Goal: Answer question/provide support

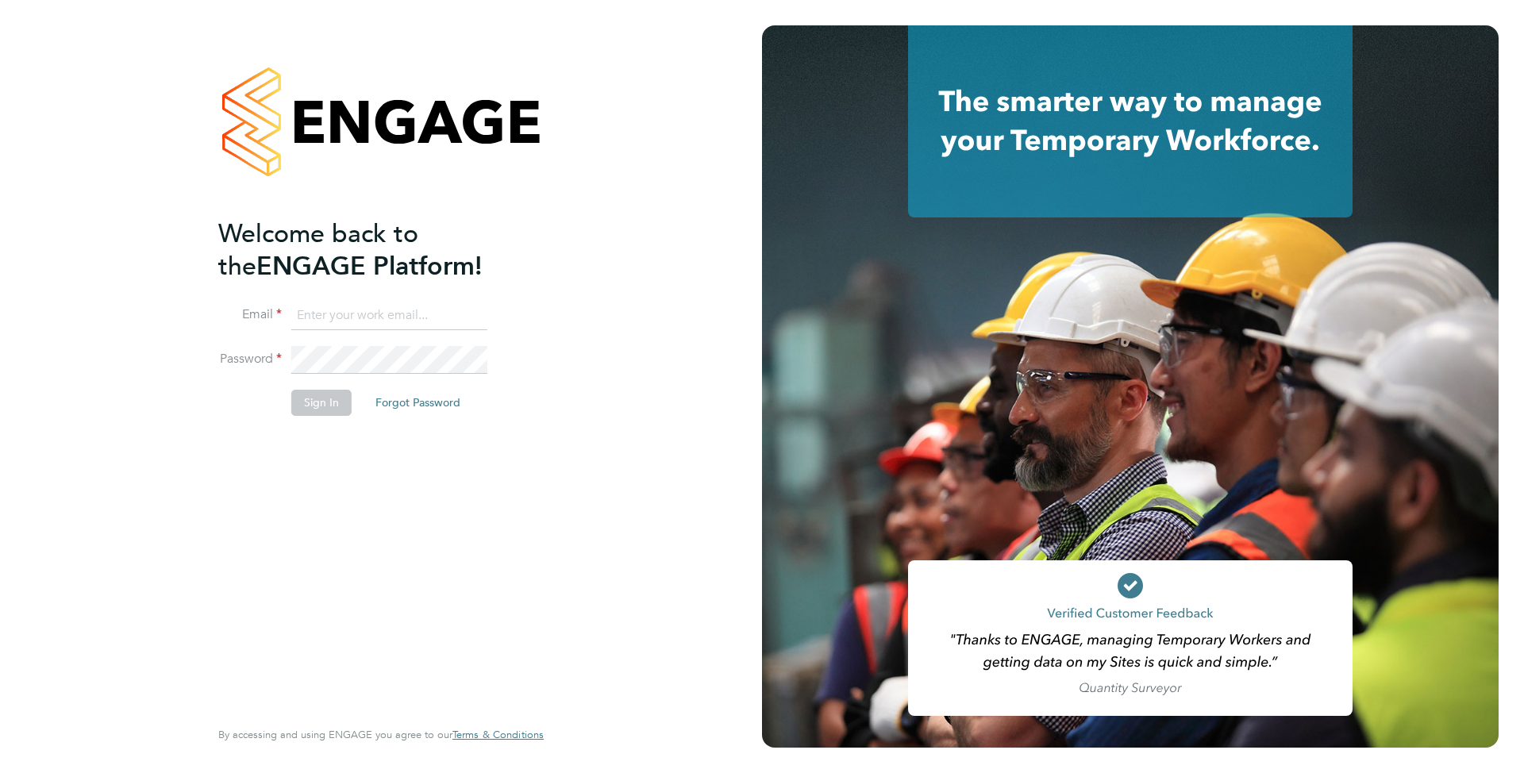
type input "supportuser4@engagetech.com"
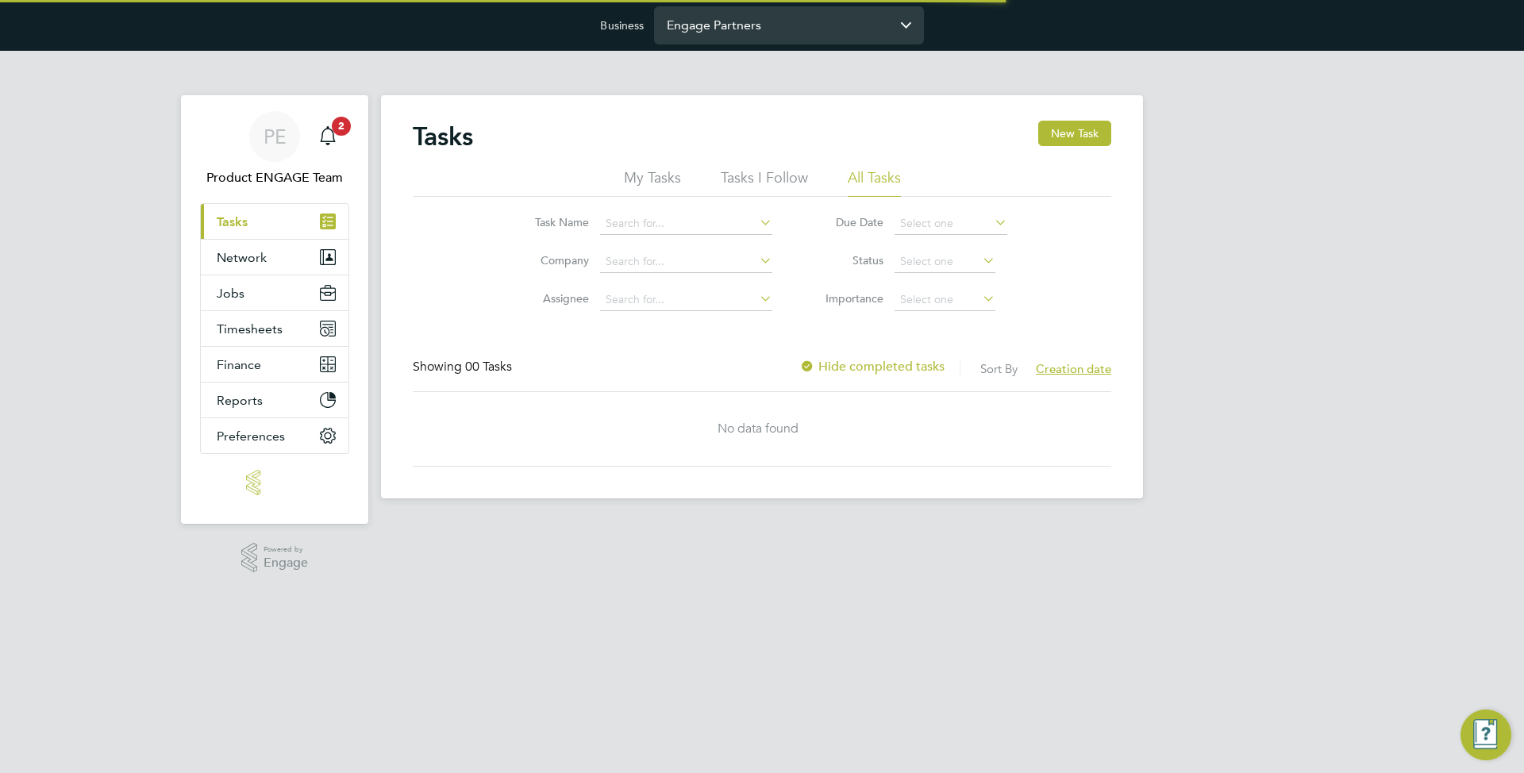
click at [694, 37] on input "Engage Partners" at bounding box center [789, 24] width 270 height 37
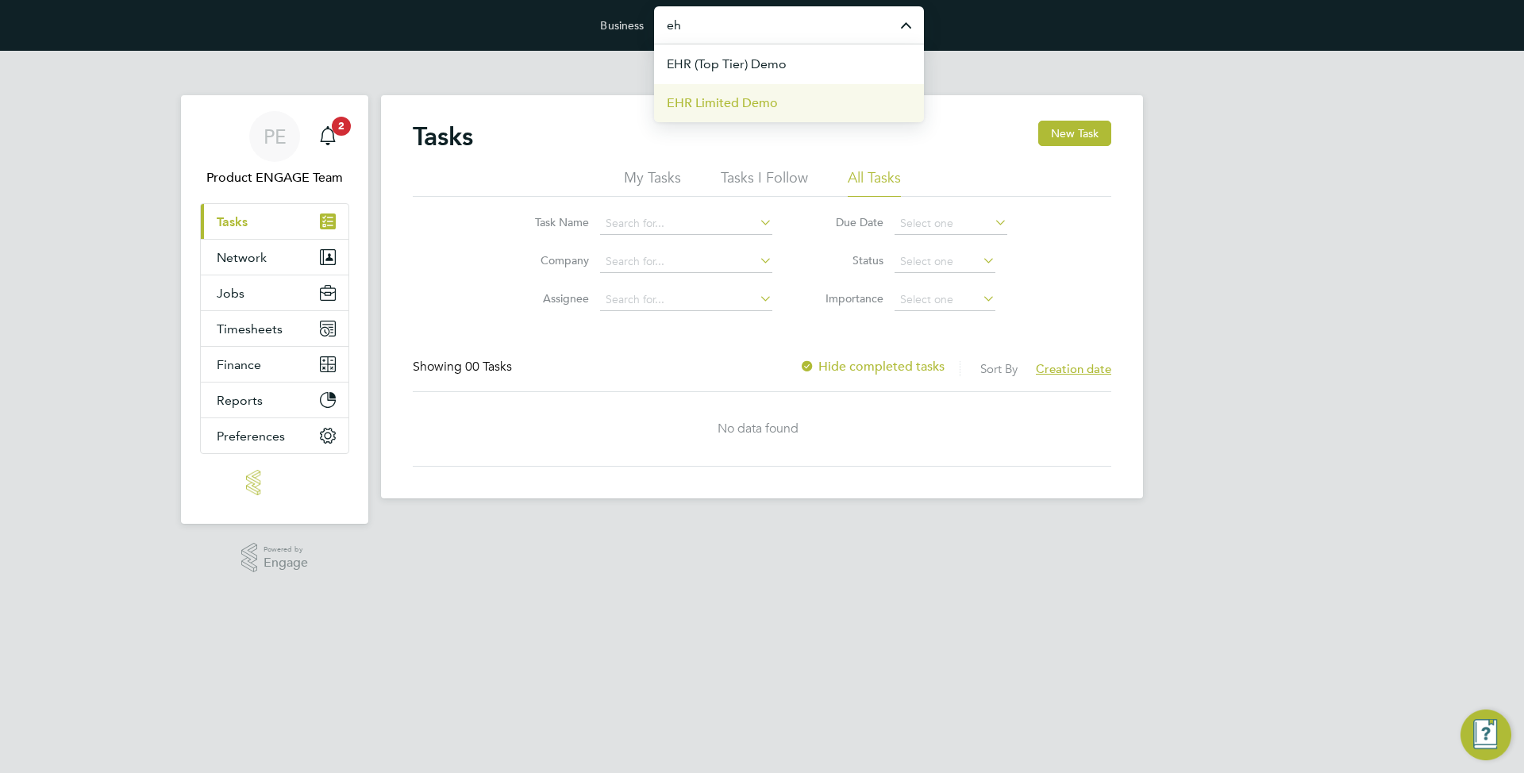
click at [715, 96] on span "EHR Limited Demo" at bounding box center [722, 103] width 111 height 19
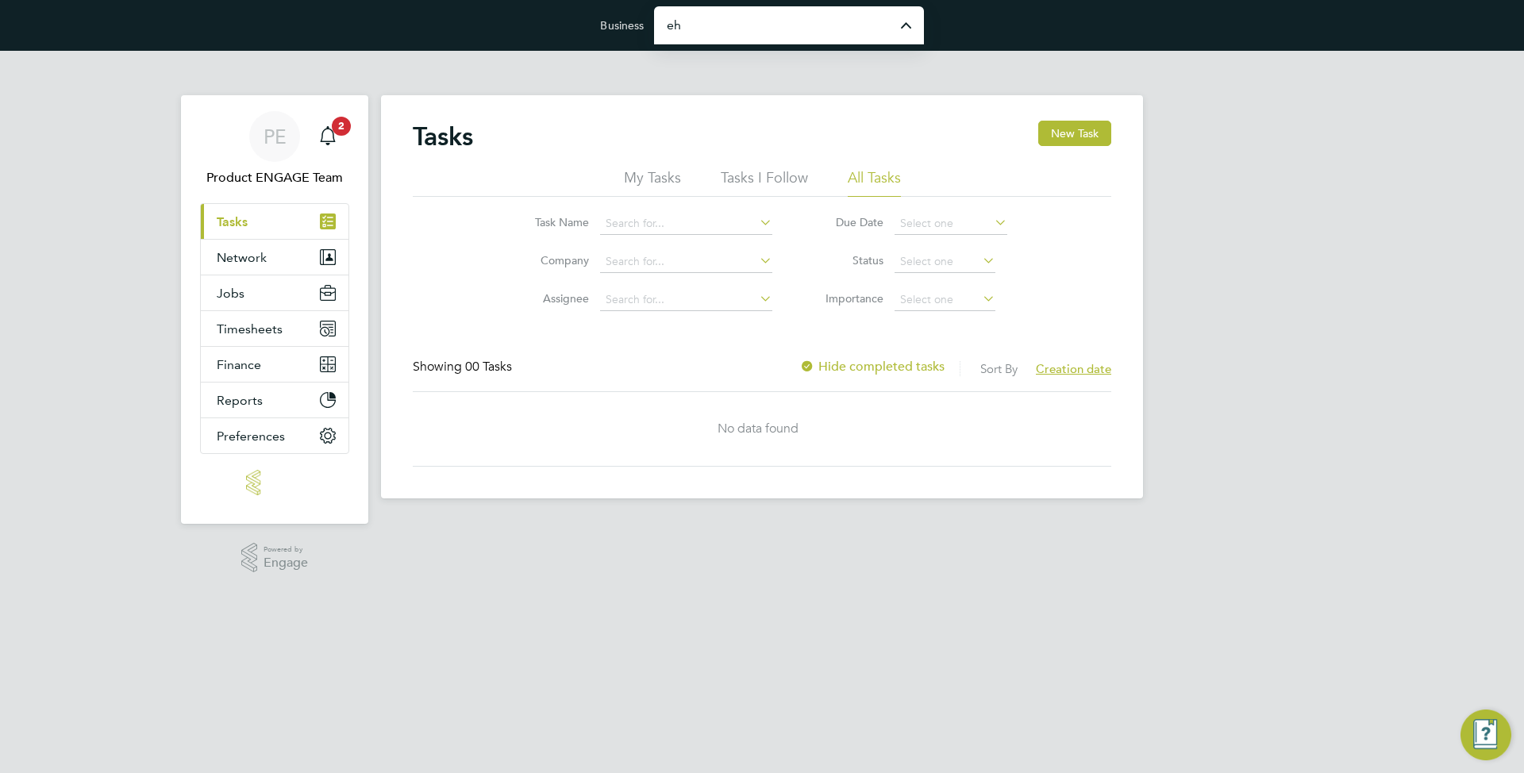
type input "EHR Limited Demo"
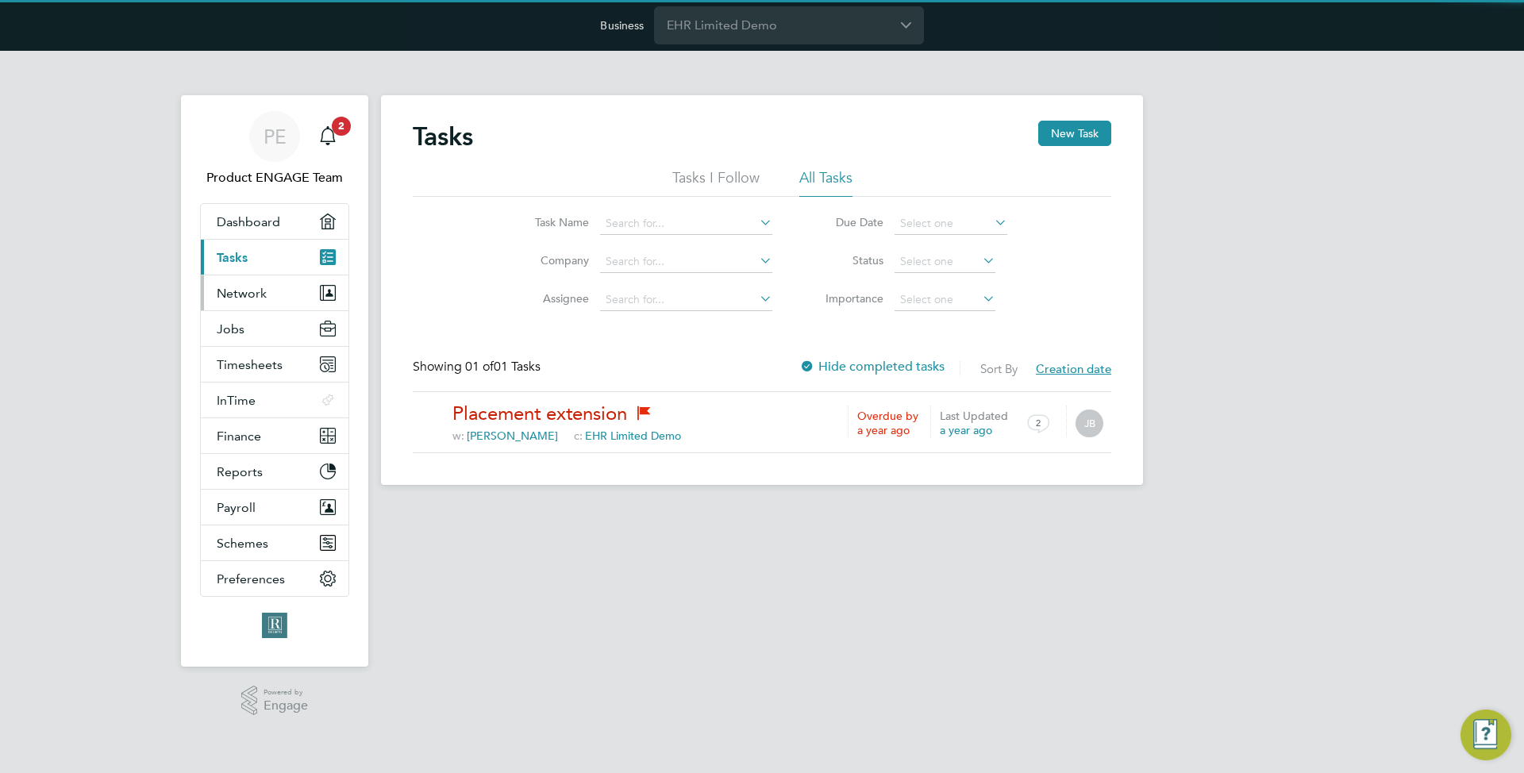
click at [281, 293] on button "Network" at bounding box center [275, 292] width 148 height 35
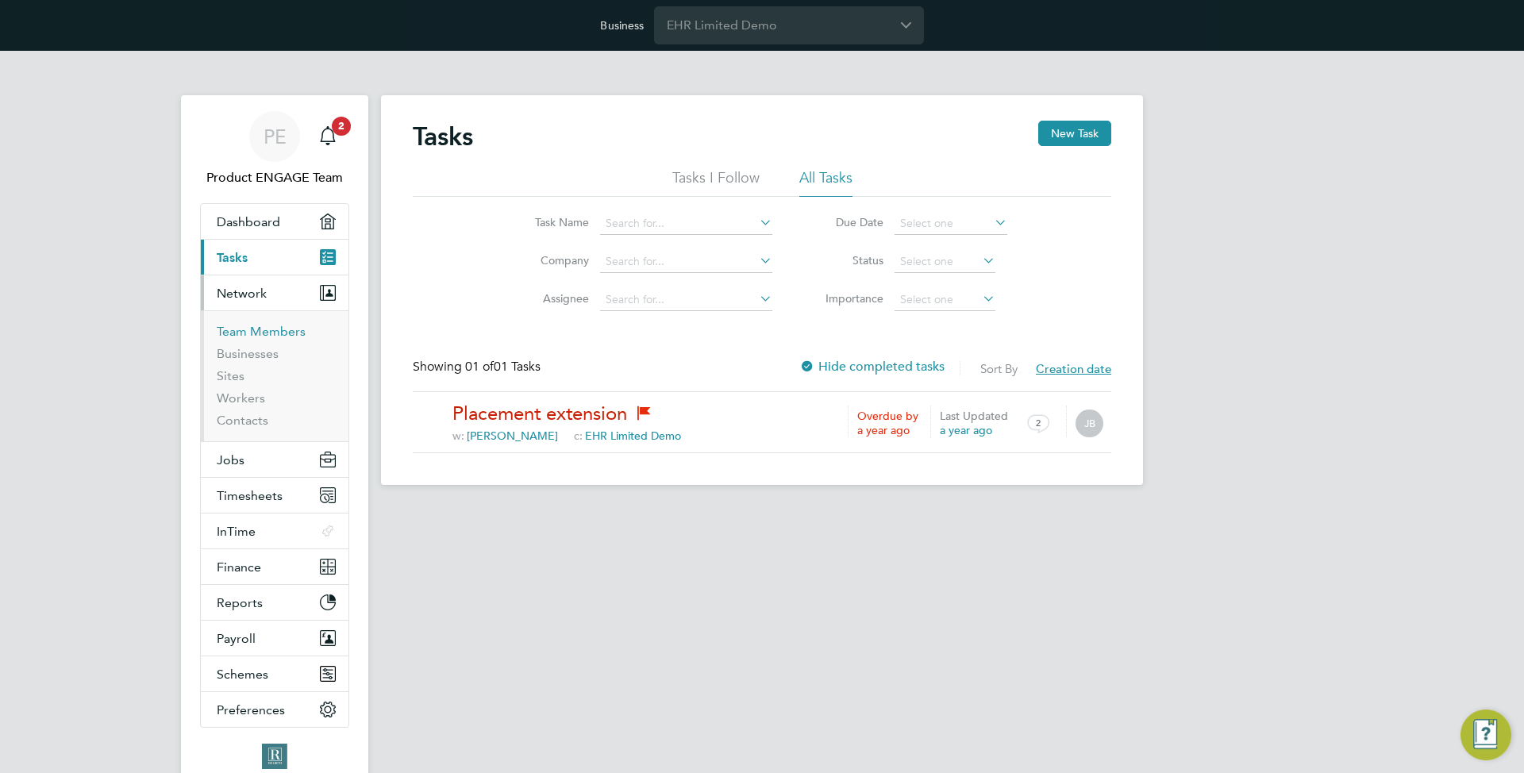
click at [269, 337] on link "Team Members" at bounding box center [261, 331] width 89 height 15
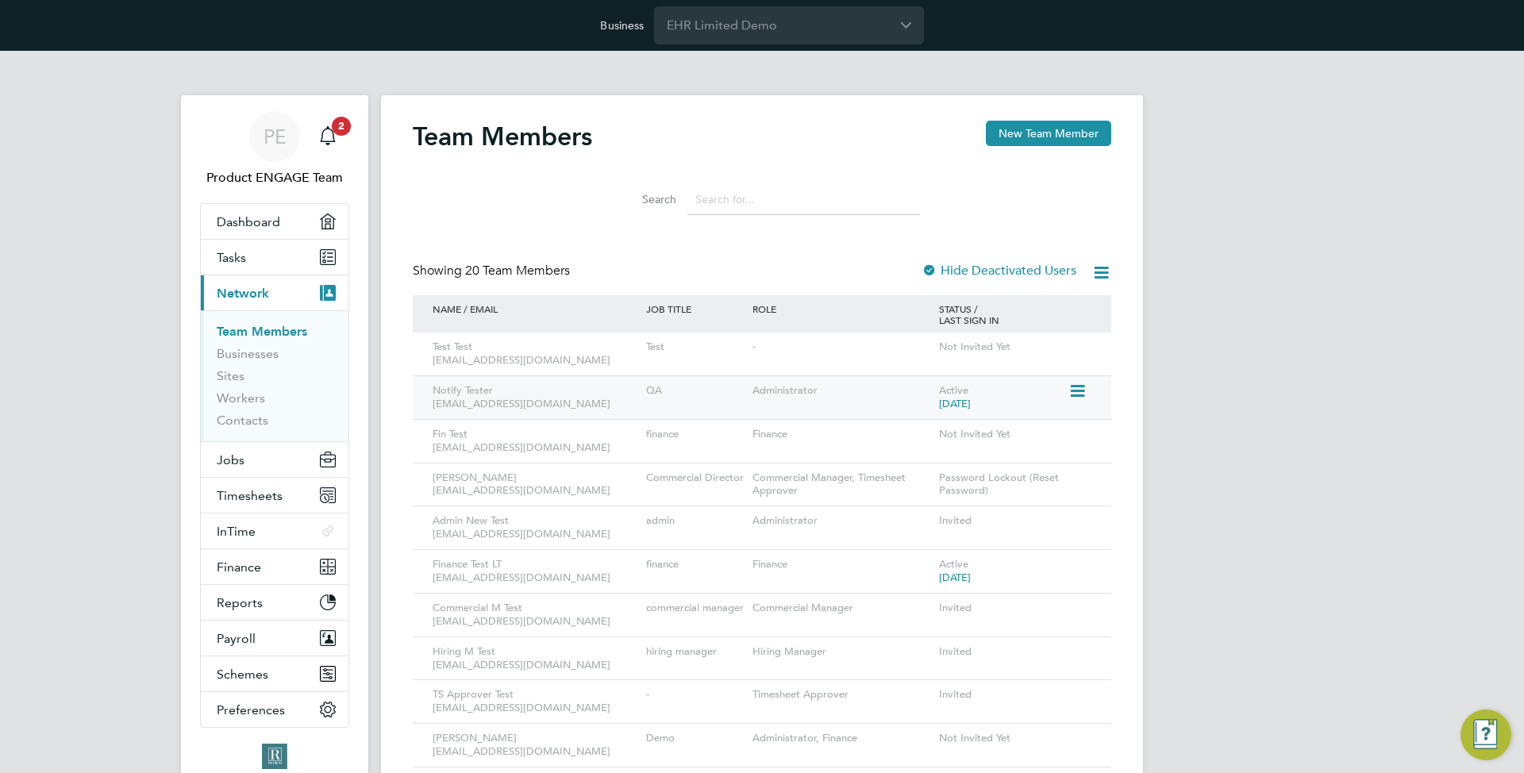
drag, startPoint x: 1077, startPoint y: 387, endPoint x: 1074, endPoint y: 395, distance: 8.5
click at [1078, 387] on icon at bounding box center [1076, 391] width 16 height 19
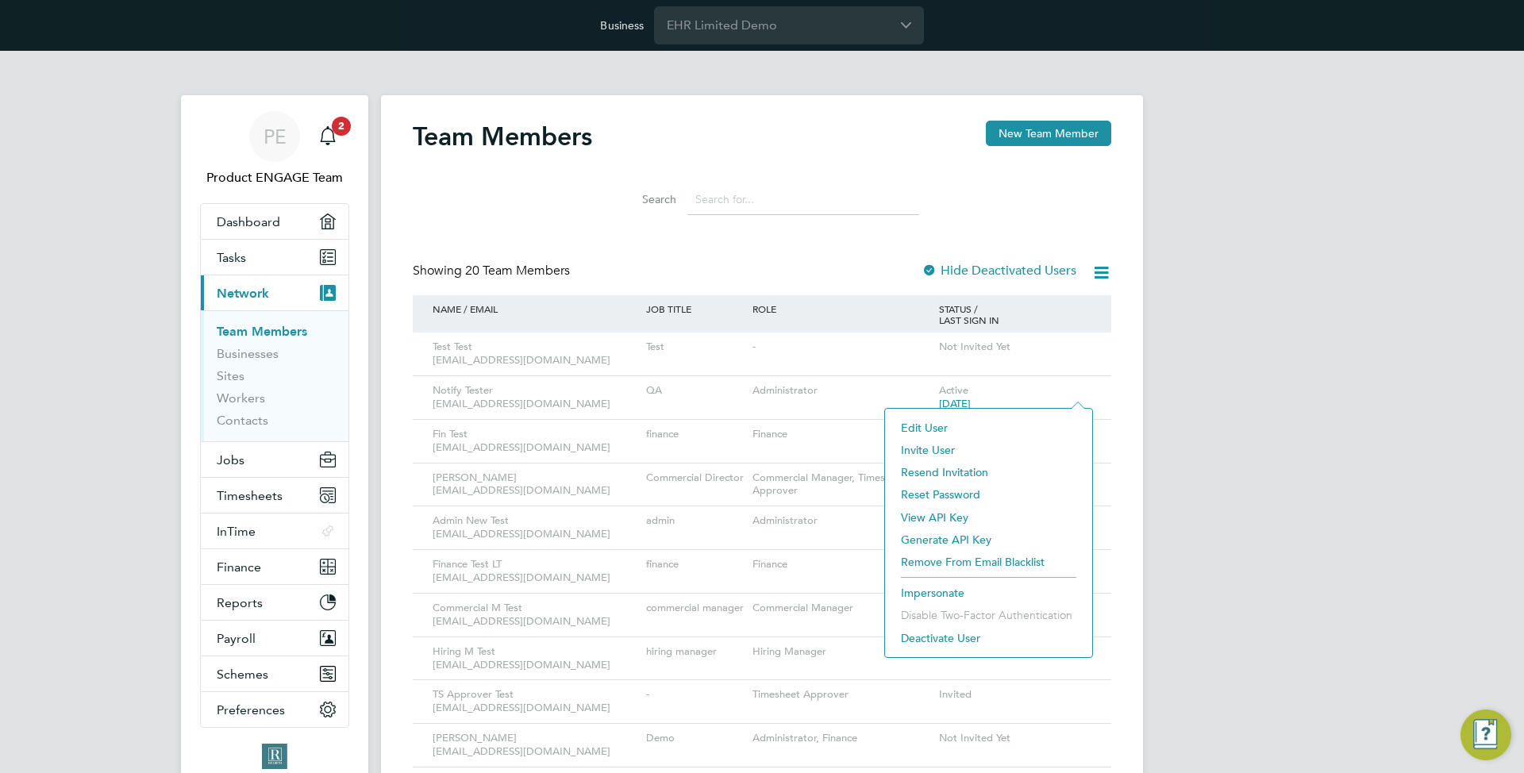
click at [983, 587] on li "Impersonate" at bounding box center [988, 593] width 191 height 22
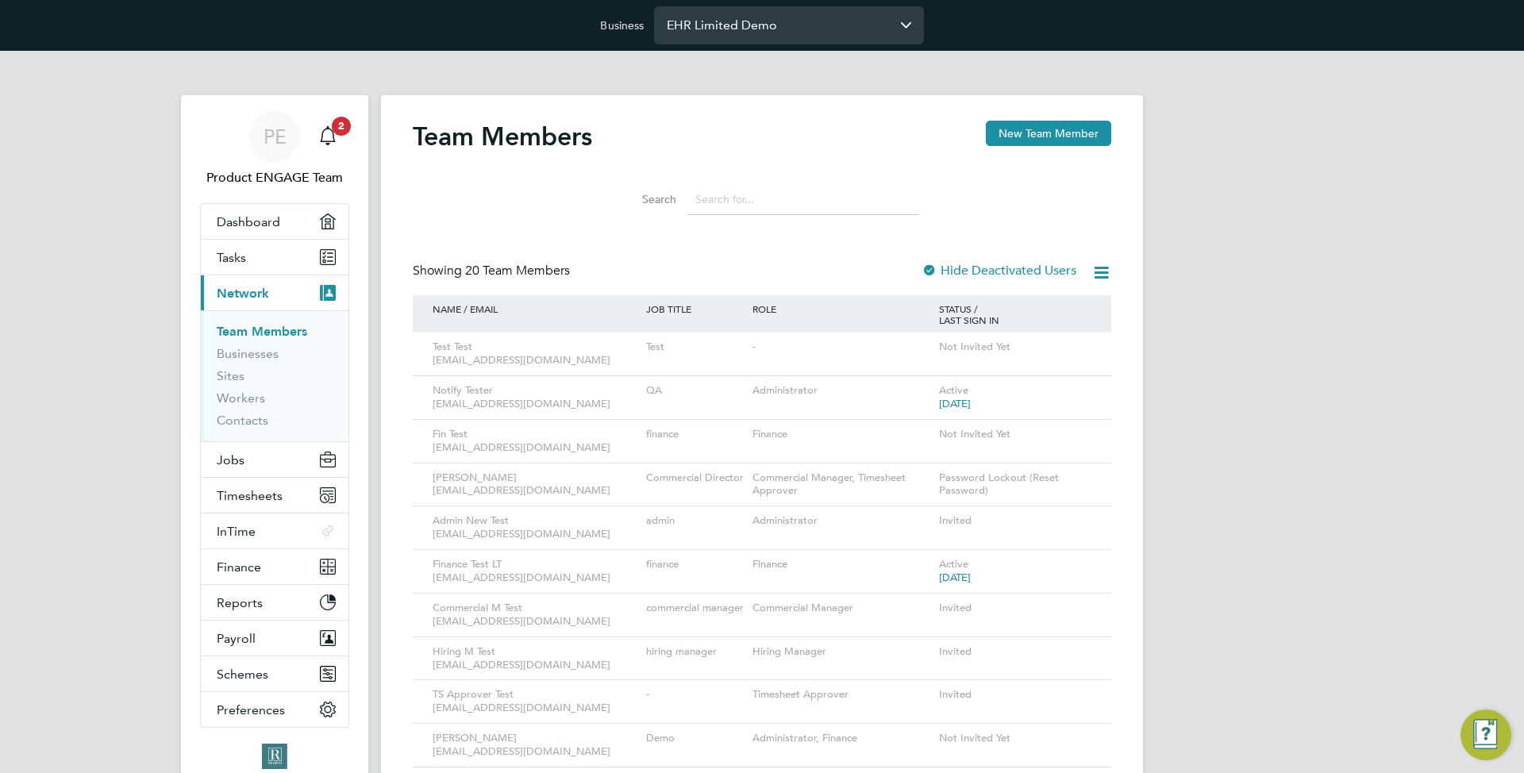
click at [850, 20] on input "EHR Limited Demo" at bounding box center [789, 24] width 270 height 37
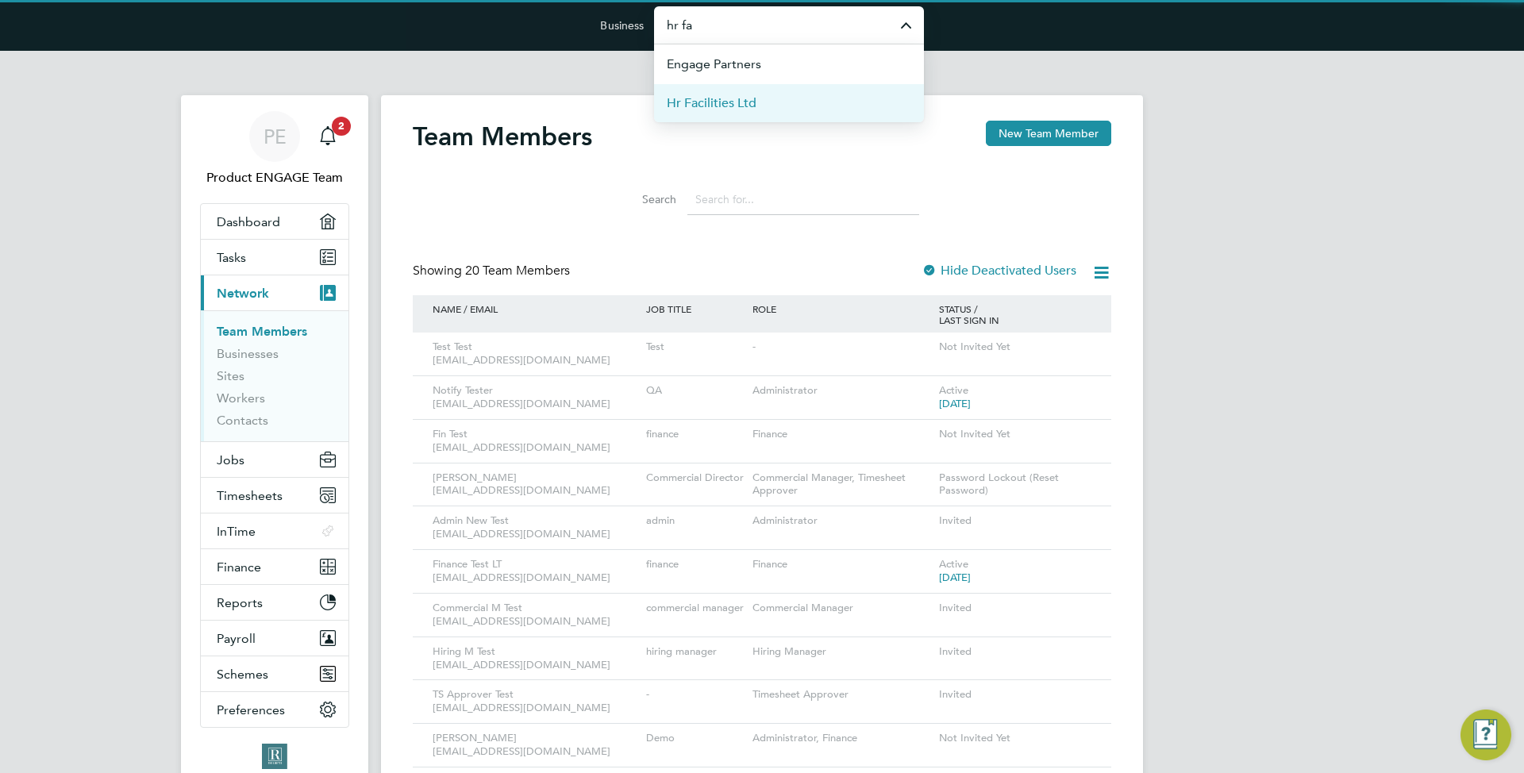
click at [783, 96] on li "Hr Facilities Ltd" at bounding box center [789, 102] width 270 height 39
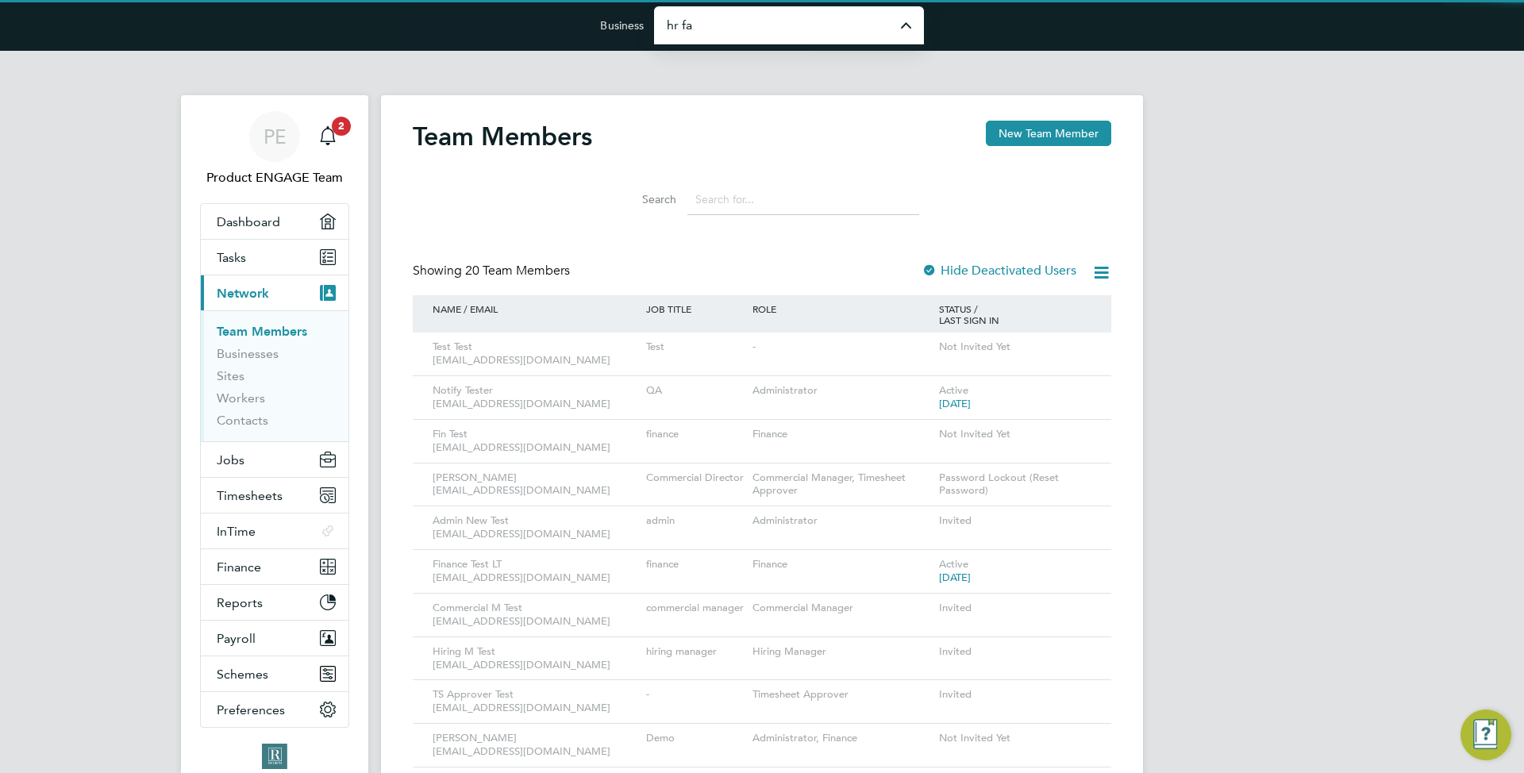
type input "Hr Facilities Ltd"
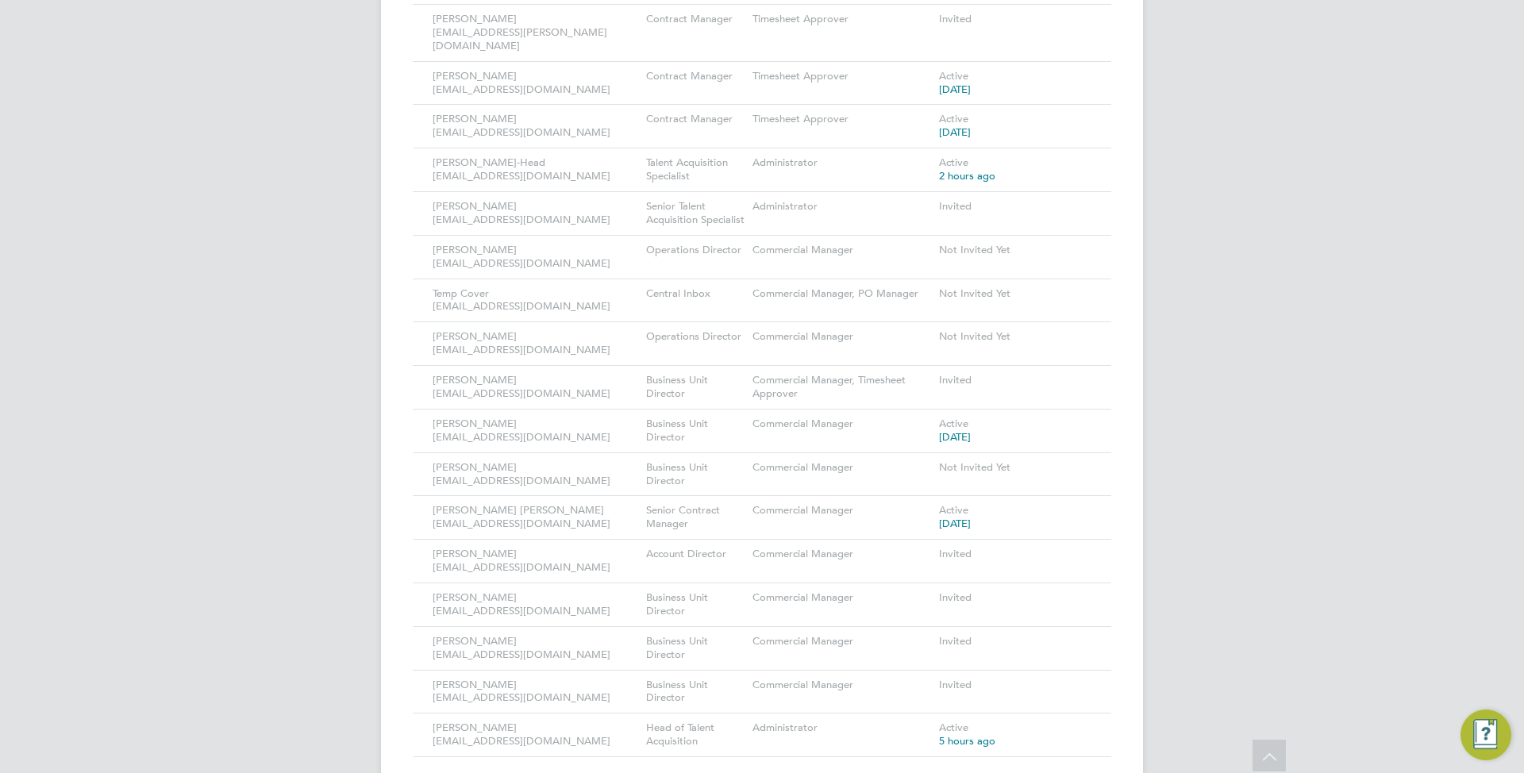
scroll to position [1761, 0]
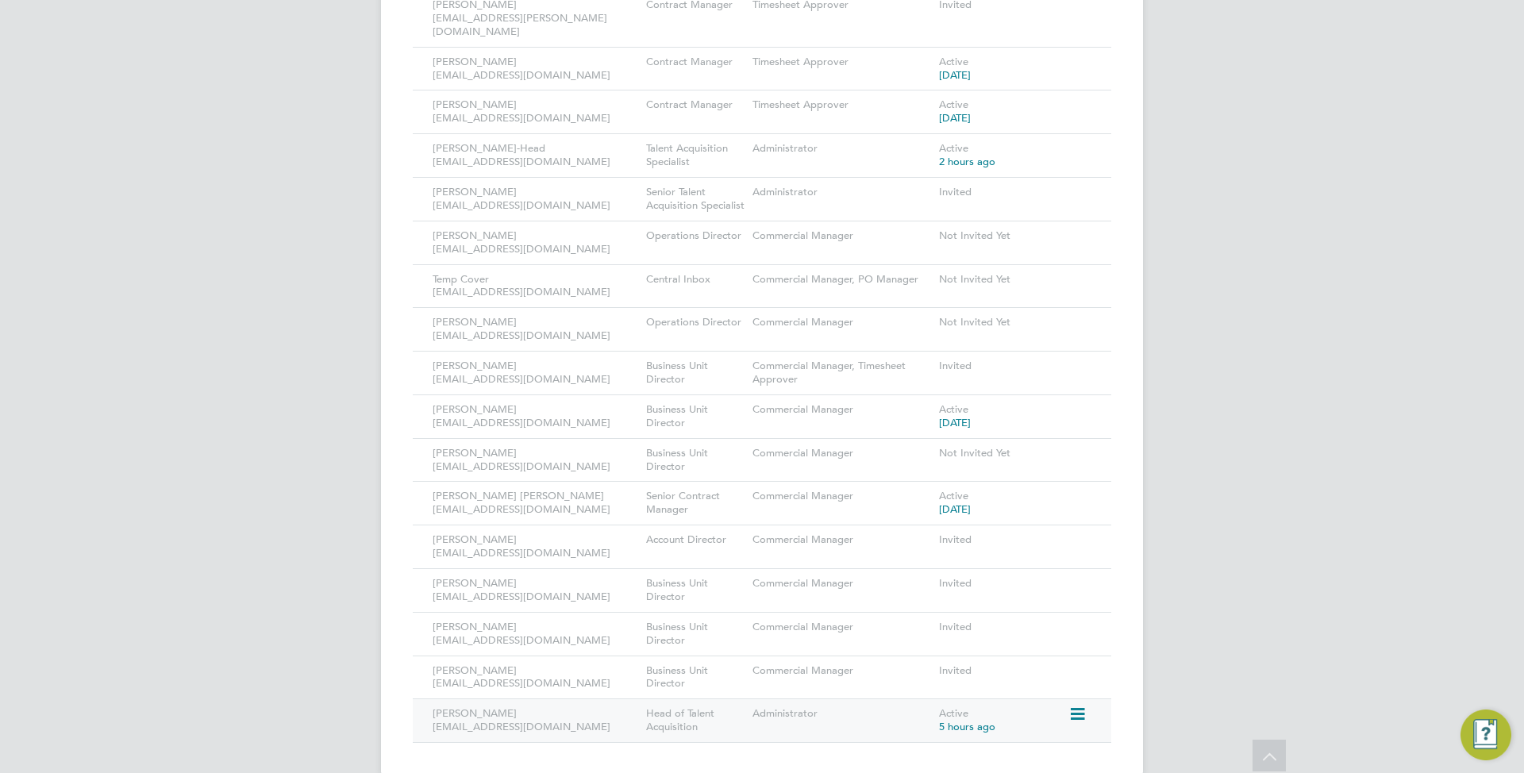
click at [1084, 705] on icon at bounding box center [1076, 714] width 16 height 19
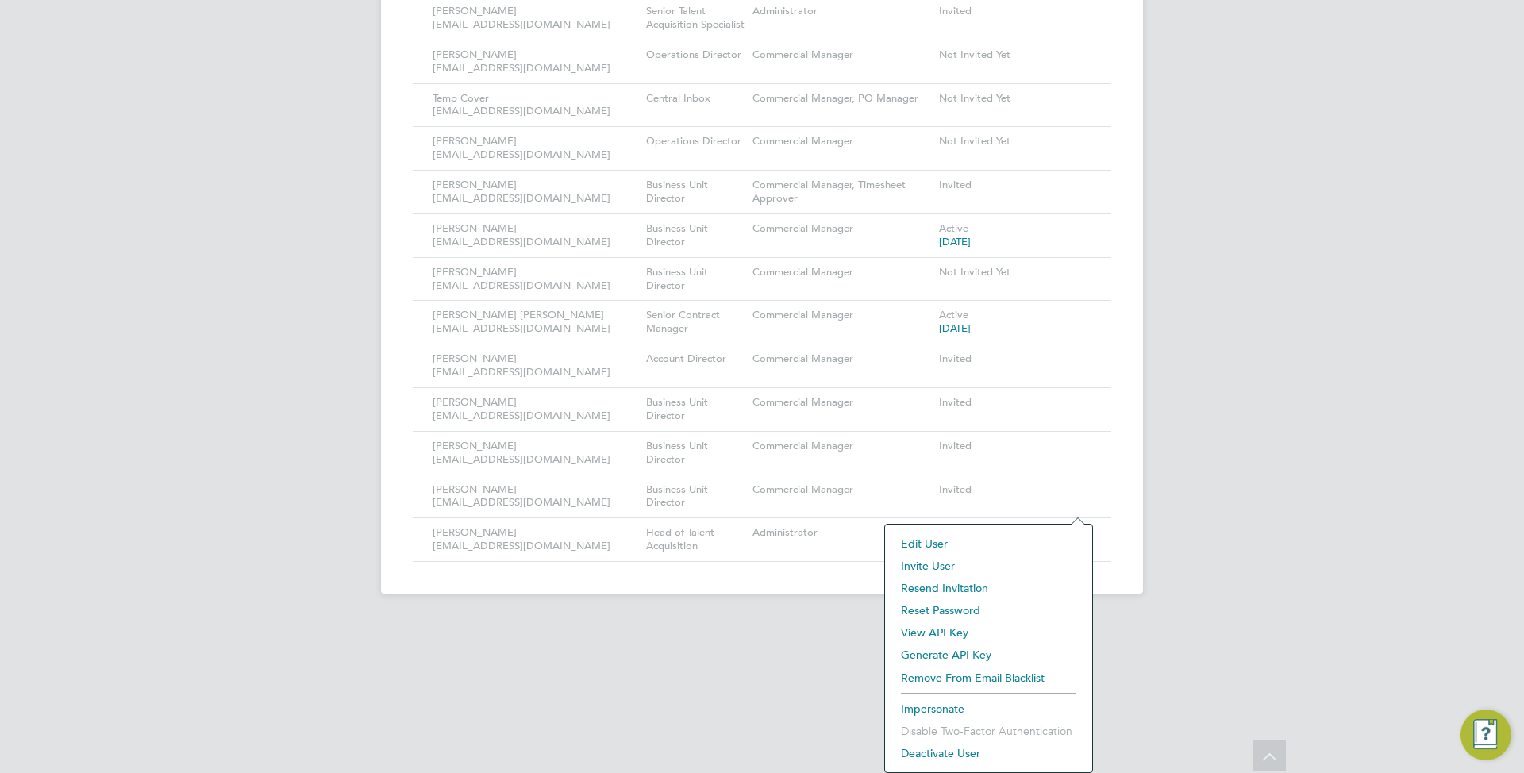
click at [954, 704] on li "Impersonate" at bounding box center [988, 709] width 191 height 22
